Goal: Find specific page/section: Find specific page/section

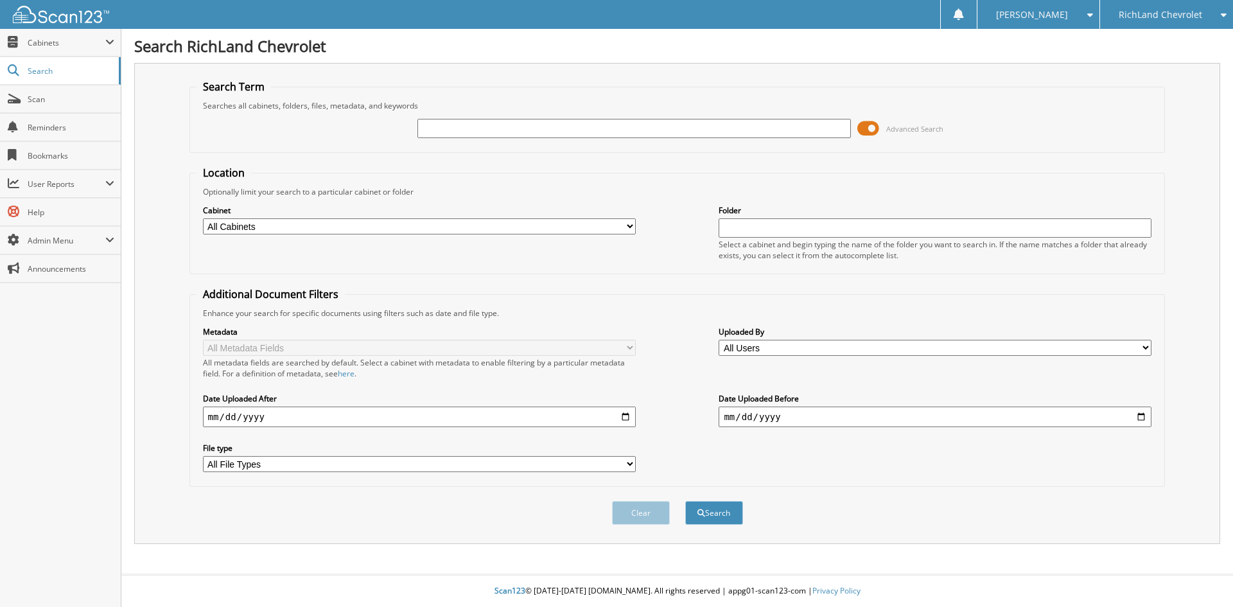
click at [523, 124] on input "text" at bounding box center [633, 128] width 433 height 19
type input "25CT6401A"
click at [685, 501] on button "Search" at bounding box center [714, 513] width 58 height 24
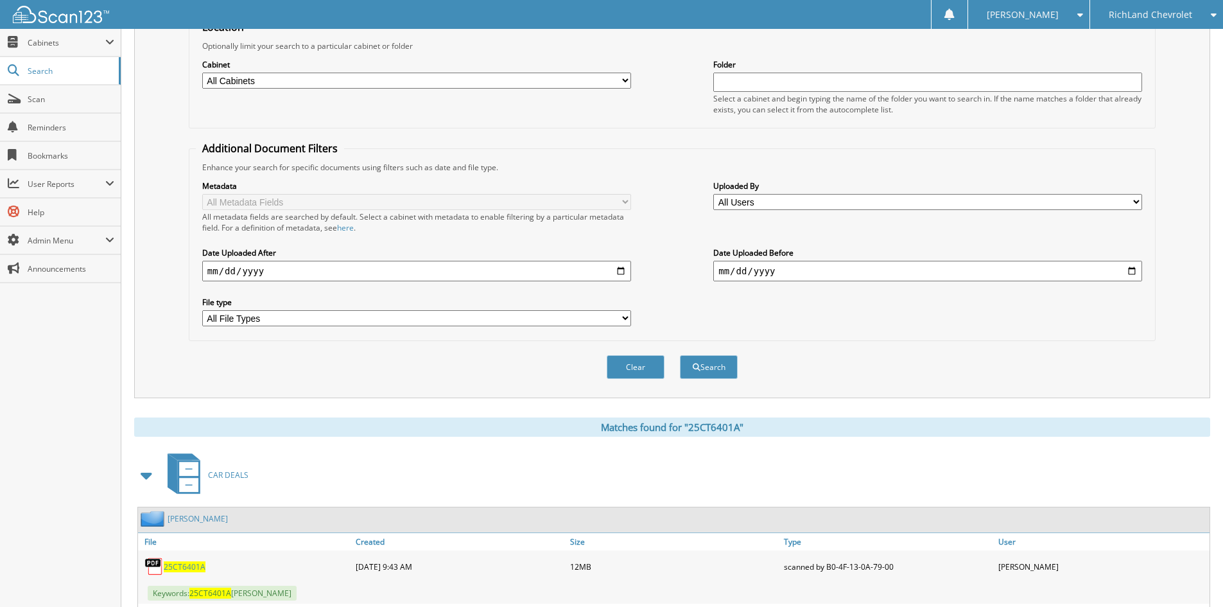
scroll to position [236, 0]
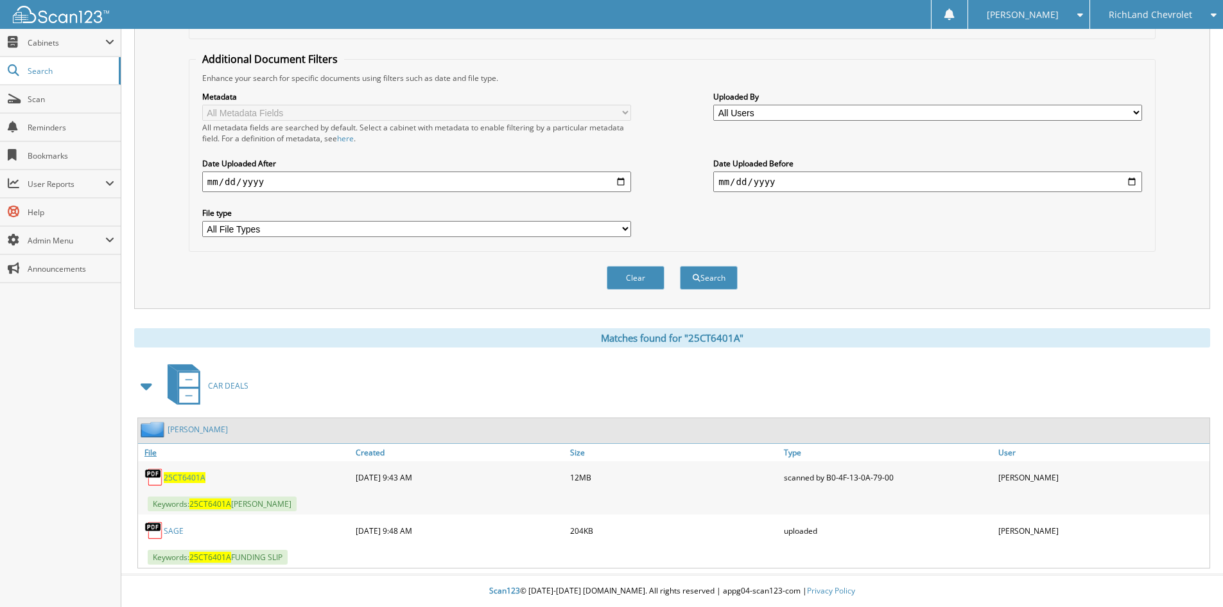
drag, startPoint x: 195, startPoint y: 477, endPoint x: 349, endPoint y: 448, distance: 156.9
click at [196, 477] on span "25CT6401A" at bounding box center [185, 477] width 42 height 11
